Goal: Information Seeking & Learning: Learn about a topic

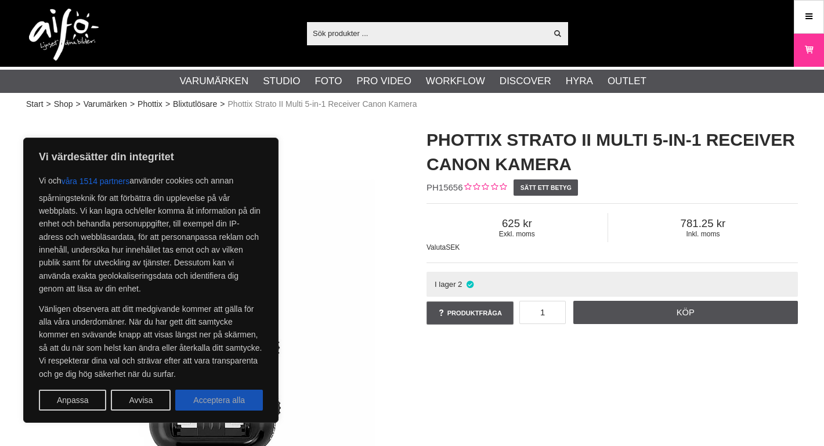
click at [233, 398] on button "Acceptera alla" at bounding box center [219, 400] width 88 height 21
checkbox input "true"
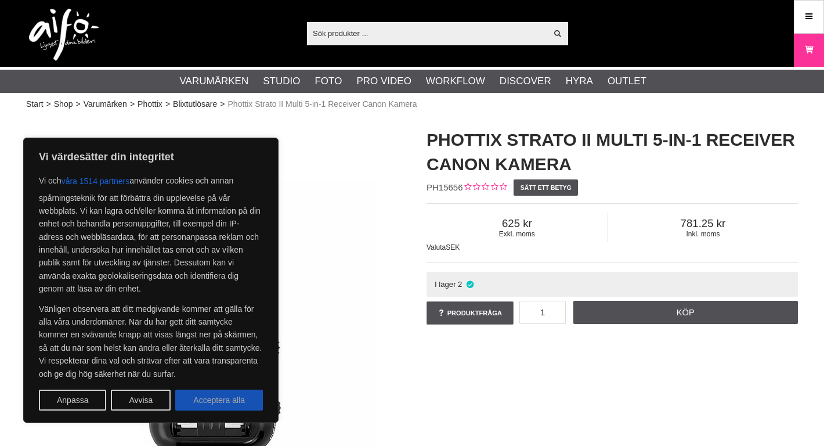
checkbox input "true"
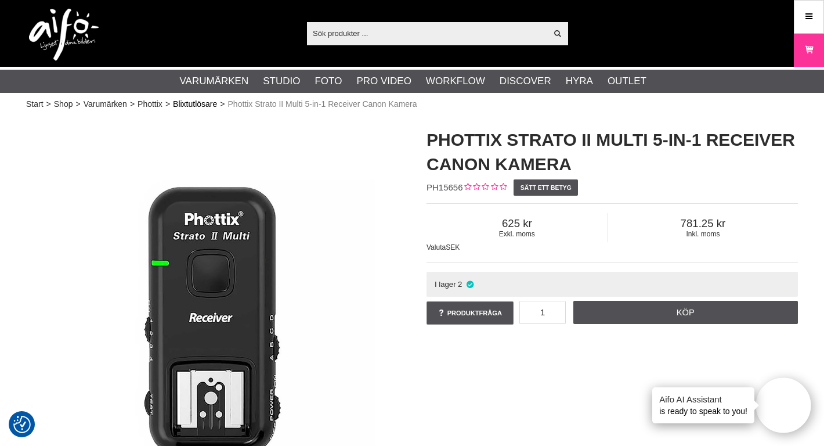
click at [199, 107] on link "Blixtutlösare" at bounding box center [195, 104] width 44 height 12
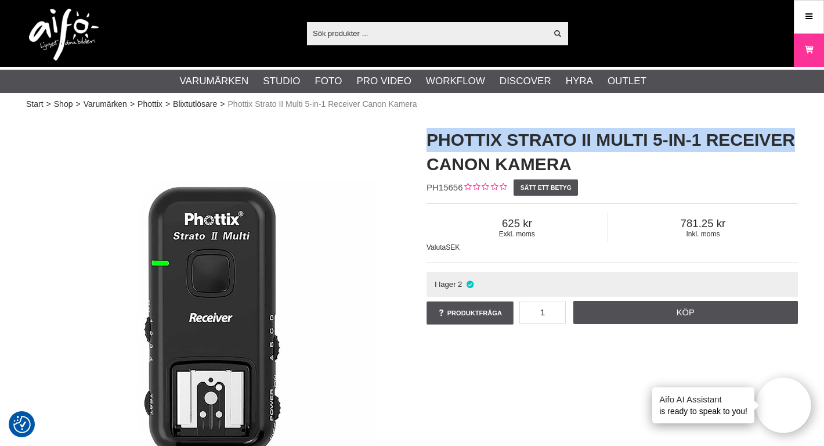
drag, startPoint x: 429, startPoint y: 139, endPoint x: 795, endPoint y: 136, distance: 365.8
click at [795, 136] on h1 "Phottix Strato II Multi 5-in-1 Receiver Canon Kamera" at bounding box center [613, 152] width 372 height 49
copy h1 "Phottix Strato II Multi 5-in-1 Receiver"
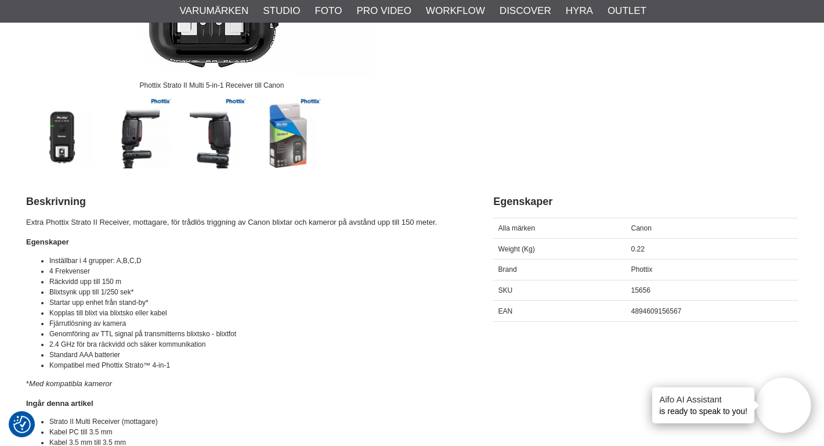
scroll to position [393, 0]
drag, startPoint x: 172, startPoint y: 221, endPoint x: 441, endPoint y: 224, distance: 269.4
click at [441, 224] on p "Extra Phottix Strato II Receiver, mottagare, för trådlös triggning av Canon bli…" at bounding box center [245, 222] width 438 height 12
copy p "för trådlös triggning av Canon blixtar och kameror på avstånd upp till 150 mete…"
click at [380, 269] on li "4 Frekvenser" at bounding box center [256, 270] width 415 height 10
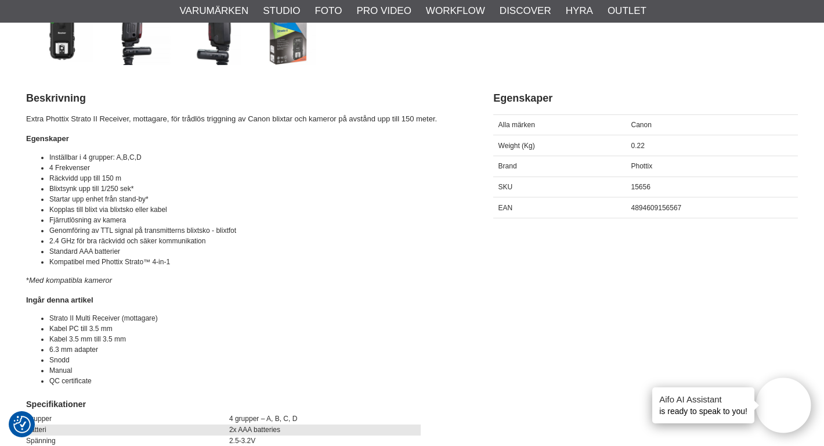
scroll to position [498, 0]
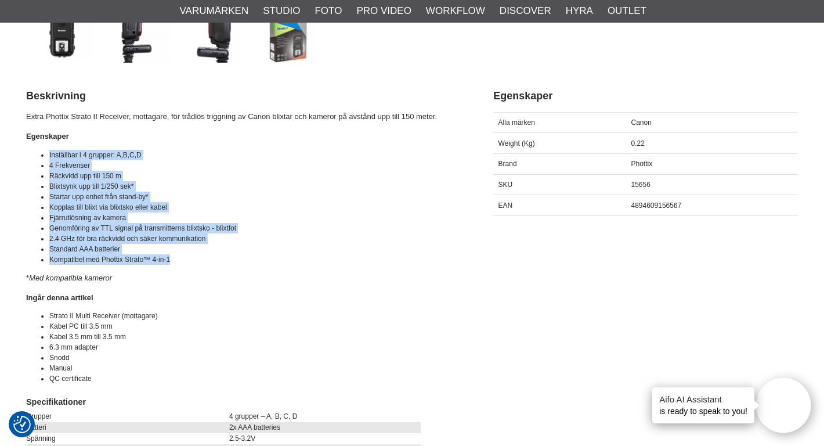
drag, startPoint x: 174, startPoint y: 257, endPoint x: 45, endPoint y: 150, distance: 168.2
click at [45, 150] on ul "Inställbar i 4 grupper: A,B,C,D 4 Frekvenser Räckvidd upp till 150 m Blixtsynk …" at bounding box center [245, 207] width 438 height 115
copy ul "Inställbar i 4 grupper: A,B,C,D 4 Frekvenser Räckvidd upp till 150 m Blixtsynk …"
click at [337, 250] on li "Standard AAA batterier" at bounding box center [256, 249] width 415 height 10
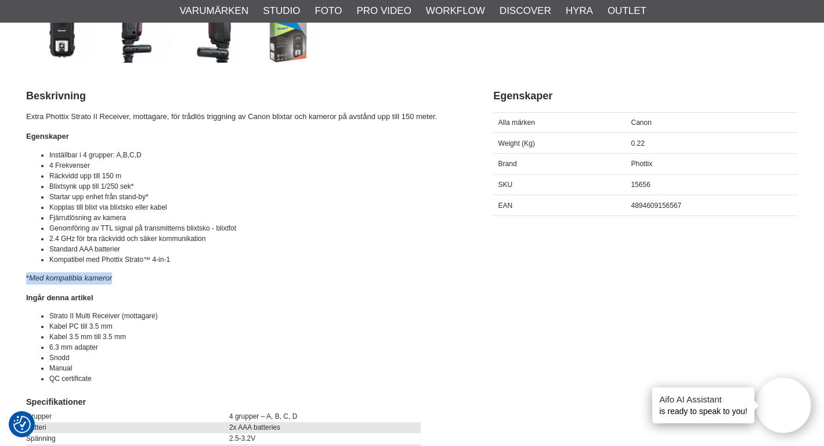
drag, startPoint x: 117, startPoint y: 278, endPoint x: 27, endPoint y: 278, distance: 90.6
click at [27, 278] on p "* Med kompatibla kameror" at bounding box center [245, 278] width 438 height 12
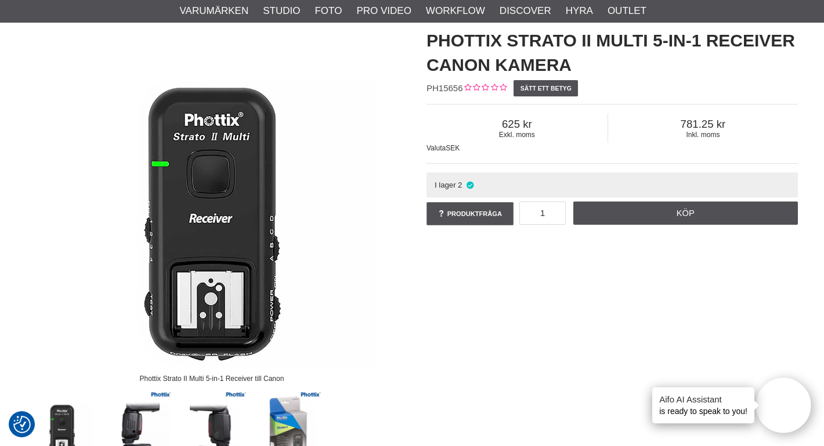
scroll to position [0, 0]
